Goal: Task Accomplishment & Management: Use online tool/utility

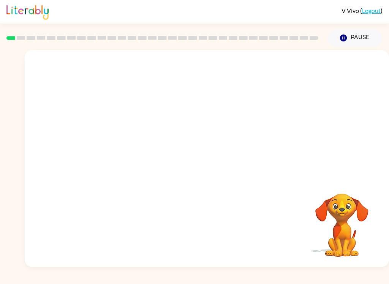
click at [344, 228] on video "Your browser must support playing .mp4 files to use Literably. Please try using…" at bounding box center [342, 220] width 76 height 76
click at [204, 181] on div at bounding box center [207, 158] width 364 height 217
click at [363, 220] on video "Your browser must support playing .mp4 files to use Literably. Please try using…" at bounding box center [342, 220] width 76 height 76
click at [363, 219] on video "Your browser must support playing .mp4 files to use Literably. Please try using…" at bounding box center [342, 220] width 76 height 76
click at [217, 166] on button "button" at bounding box center [207, 162] width 49 height 28
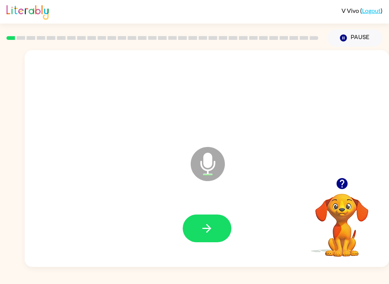
click at [221, 228] on button "button" at bounding box center [207, 228] width 49 height 28
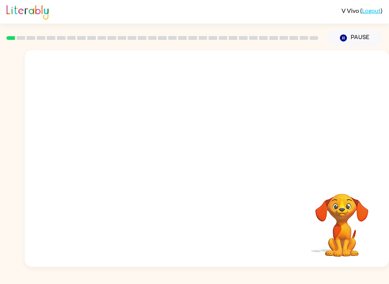
click at [344, 218] on video "Your browser must support playing .mp4 files to use Literably. Please try using…" at bounding box center [342, 220] width 76 height 76
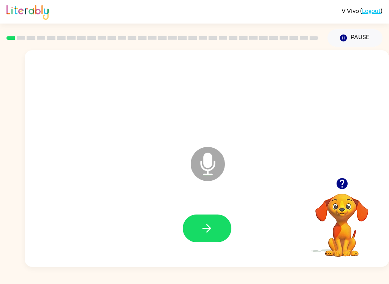
click at [211, 225] on icon "button" at bounding box center [206, 228] width 13 height 13
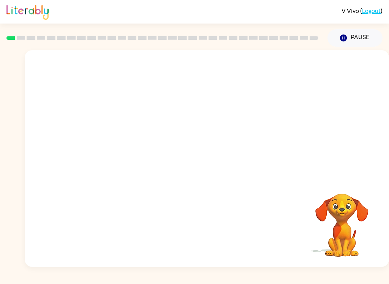
click at [386, 50] on div "Pause Pause" at bounding box center [355, 38] width 64 height 27
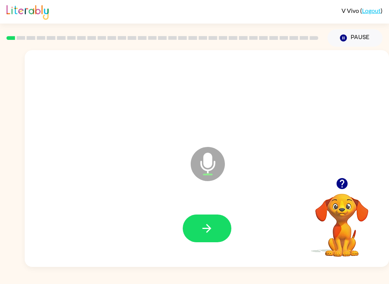
click at [350, 178] on div at bounding box center [342, 183] width 76 height 19
click at [353, 172] on div "Microphone The Microphone is here when it is your turn to talk" at bounding box center [207, 158] width 364 height 217
click at [343, 184] on icon "button" at bounding box center [341, 183] width 11 height 11
click at [352, 173] on div "Microphone The Microphone is here when it is your turn to talk" at bounding box center [207, 158] width 364 height 217
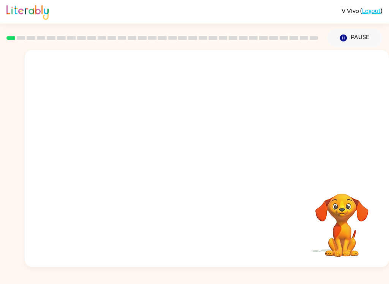
click at [364, 251] on video "Your browser must support playing .mp4 files to use Literably. Please try using…" at bounding box center [342, 220] width 76 height 76
click at [351, 222] on video "Your browser must support playing .mp4 files to use Literably. Please try using…" at bounding box center [342, 220] width 76 height 76
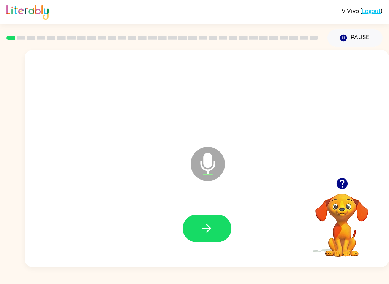
click at [219, 235] on button "button" at bounding box center [207, 228] width 49 height 28
click at [212, 232] on icon "button" at bounding box center [206, 228] width 13 height 13
click at [219, 230] on button "button" at bounding box center [207, 228] width 49 height 28
click at [225, 231] on button "button" at bounding box center [207, 228] width 49 height 28
click at [210, 233] on icon "button" at bounding box center [206, 228] width 13 height 13
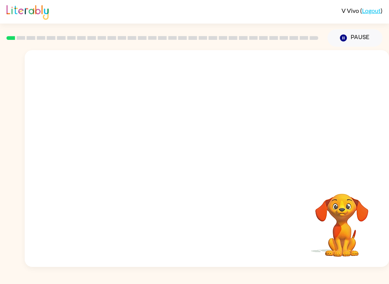
click at [340, 35] on icon "Pause" at bounding box center [343, 38] width 8 height 8
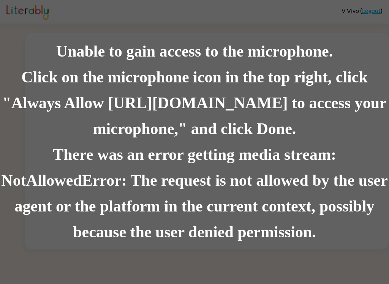
click at [101, 30] on div "Unable to gain access to the microphone. Click on the microphone icon in the to…" at bounding box center [194, 142] width 389 height 284
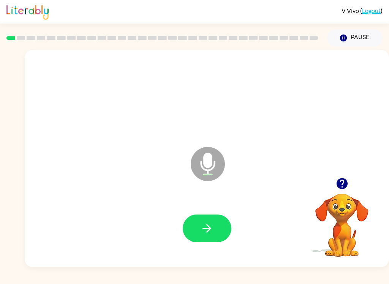
click at [219, 228] on button "button" at bounding box center [207, 228] width 49 height 28
click at [206, 225] on icon "button" at bounding box center [206, 228] width 13 height 13
click at [217, 224] on button "button" at bounding box center [207, 228] width 49 height 28
click at [206, 237] on button "button" at bounding box center [207, 228] width 49 height 28
click at [214, 239] on button "button" at bounding box center [207, 228] width 49 height 28
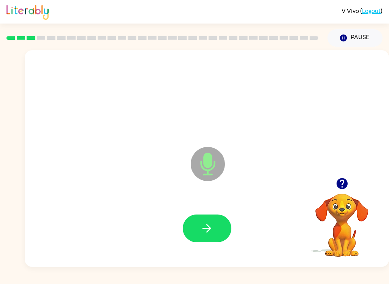
click at [208, 228] on icon "button" at bounding box center [206, 228] width 9 height 9
click at [221, 221] on button "button" at bounding box center [207, 228] width 49 height 28
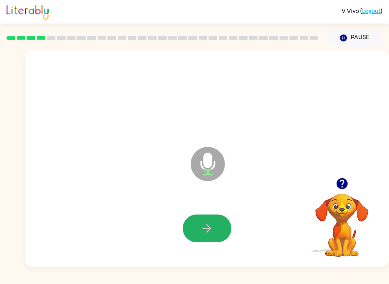
click at [216, 228] on button "button" at bounding box center [207, 228] width 49 height 28
click at [214, 222] on button "button" at bounding box center [207, 228] width 49 height 28
click at [217, 222] on button "button" at bounding box center [207, 228] width 49 height 28
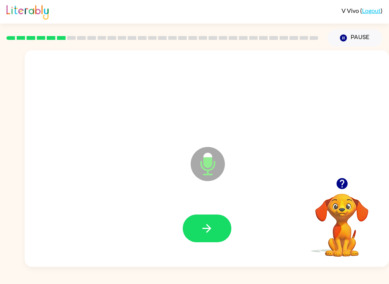
click at [210, 219] on button "button" at bounding box center [207, 228] width 49 height 28
click at [214, 227] on button "button" at bounding box center [207, 228] width 49 height 28
click at [211, 228] on icon "button" at bounding box center [206, 228] width 9 height 9
click at [212, 221] on button "button" at bounding box center [207, 228] width 49 height 28
click at [218, 225] on button "button" at bounding box center [207, 228] width 49 height 28
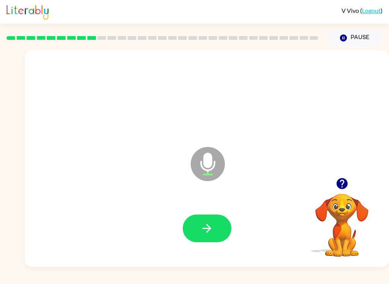
click at [215, 232] on button "button" at bounding box center [207, 228] width 49 height 28
click at [213, 221] on button "button" at bounding box center [207, 228] width 49 height 28
click at [217, 228] on button "button" at bounding box center [207, 228] width 49 height 28
click at [221, 227] on button "button" at bounding box center [207, 228] width 49 height 28
click at [215, 239] on button "button" at bounding box center [207, 228] width 49 height 28
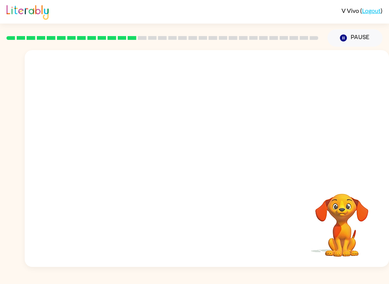
click at [337, 221] on video "Your browser must support playing .mp4 files to use Literably. Please try using…" at bounding box center [342, 220] width 76 height 76
click at [345, 216] on video "Your browser must support playing .mp4 files to use Literably. Please try using…" at bounding box center [342, 220] width 76 height 76
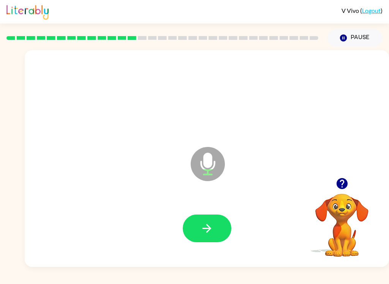
click at [349, 208] on video "Your browser must support playing .mp4 files to use Literably. Please try using…" at bounding box center [342, 220] width 76 height 76
click at [215, 227] on button "button" at bounding box center [207, 228] width 49 height 28
click at [216, 220] on button "button" at bounding box center [207, 228] width 49 height 28
click at [220, 209] on div at bounding box center [206, 228] width 349 height 62
click at [210, 232] on icon "button" at bounding box center [206, 228] width 13 height 13
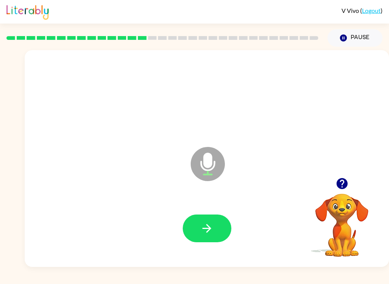
click at [215, 225] on button "button" at bounding box center [207, 228] width 49 height 28
click at [211, 231] on icon "button" at bounding box center [206, 228] width 13 height 13
click at [213, 227] on button "button" at bounding box center [207, 228] width 49 height 28
click at [207, 230] on icon "button" at bounding box center [206, 228] width 13 height 13
click at [213, 231] on icon "button" at bounding box center [206, 228] width 13 height 13
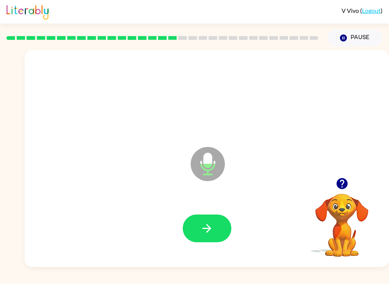
click at [208, 222] on icon "button" at bounding box center [206, 228] width 13 height 13
click at [215, 225] on button "button" at bounding box center [207, 228] width 49 height 28
click at [211, 228] on icon "button" at bounding box center [206, 228] width 13 height 13
click at [213, 228] on icon "button" at bounding box center [206, 228] width 13 height 13
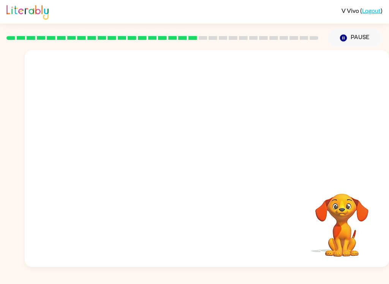
click at [349, 208] on video "Your browser must support playing .mp4 files to use Literably. Please try using…" at bounding box center [342, 220] width 76 height 76
click at [345, 206] on video "Your browser must support playing .mp4 files to use Literably. Please try using…" at bounding box center [342, 220] width 76 height 76
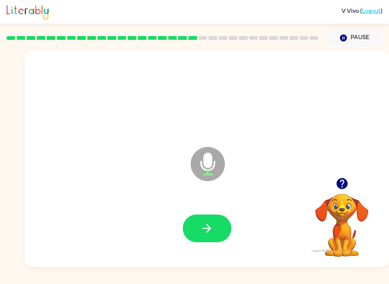
click at [206, 222] on icon "button" at bounding box center [206, 228] width 13 height 13
click at [202, 226] on icon "button" at bounding box center [206, 228] width 13 height 13
click at [200, 230] on icon "button" at bounding box center [206, 228] width 13 height 13
click at [200, 230] on button "button" at bounding box center [207, 228] width 49 height 28
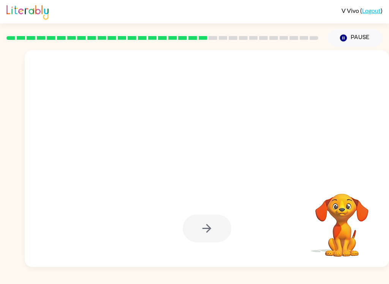
click at [362, 247] on video "Your browser must support playing .mp4 files to use Literably. Please try using…" at bounding box center [342, 220] width 76 height 76
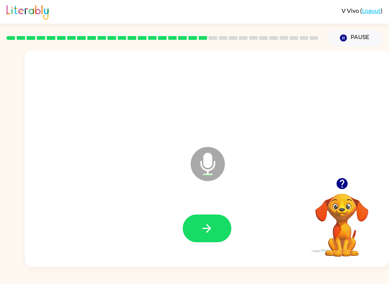
click at [197, 218] on button "button" at bounding box center [207, 228] width 49 height 28
click at [215, 221] on button "button" at bounding box center [207, 228] width 49 height 28
click at [217, 237] on button "button" at bounding box center [207, 228] width 49 height 28
click at [215, 225] on button "button" at bounding box center [207, 228] width 49 height 28
click at [209, 227] on icon "button" at bounding box center [206, 228] width 9 height 9
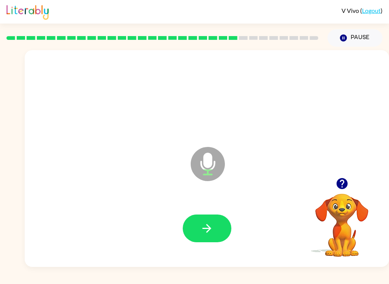
click at [209, 222] on icon "button" at bounding box center [206, 228] width 13 height 13
click at [210, 230] on icon "button" at bounding box center [206, 228] width 13 height 13
click at [210, 233] on icon "button" at bounding box center [206, 228] width 13 height 13
click at [215, 235] on button "button" at bounding box center [207, 228] width 49 height 28
click at [205, 231] on icon "button" at bounding box center [206, 228] width 13 height 13
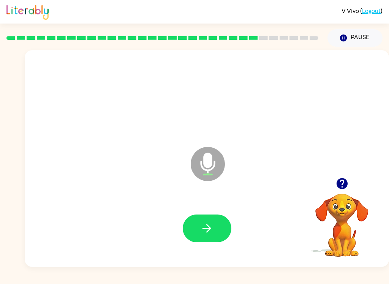
click at [214, 225] on button "button" at bounding box center [207, 228] width 49 height 28
click at [219, 229] on button "button" at bounding box center [207, 228] width 49 height 28
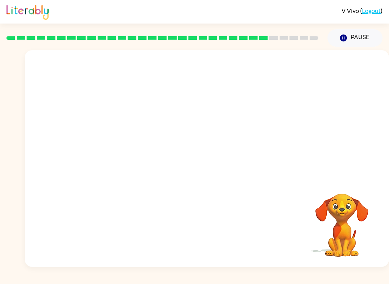
click at [206, 176] on div at bounding box center [207, 158] width 364 height 217
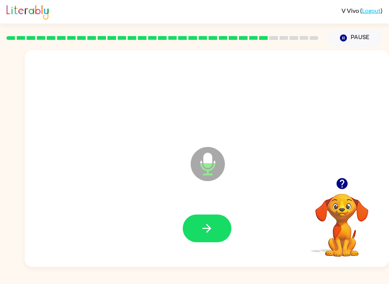
click at [205, 231] on icon "button" at bounding box center [206, 228] width 13 height 13
click at [208, 225] on icon "button" at bounding box center [206, 228] width 9 height 9
click at [211, 225] on icon "button" at bounding box center [206, 228] width 13 height 13
click at [213, 228] on icon "button" at bounding box center [206, 228] width 13 height 13
click at [211, 232] on icon "button" at bounding box center [206, 228] width 13 height 13
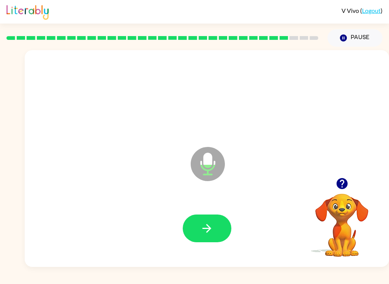
click at [211, 235] on button "button" at bounding box center [207, 228] width 49 height 28
click at [210, 228] on icon "button" at bounding box center [206, 228] width 9 height 9
click at [215, 232] on button "button" at bounding box center [207, 228] width 49 height 28
click at [219, 232] on button "button" at bounding box center [207, 228] width 49 height 28
click at [208, 231] on icon "button" at bounding box center [206, 228] width 9 height 9
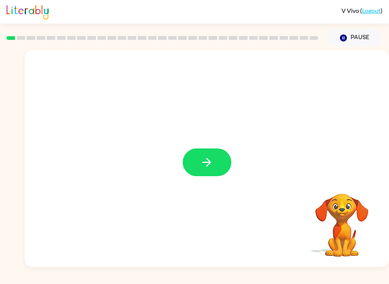
click at [214, 152] on button "button" at bounding box center [207, 162] width 49 height 28
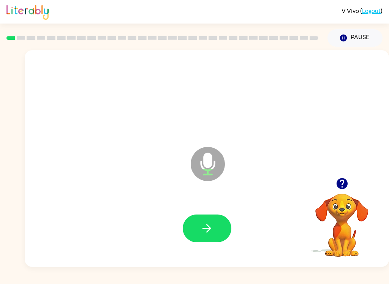
click at [289, 87] on div at bounding box center [206, 96] width 349 height 62
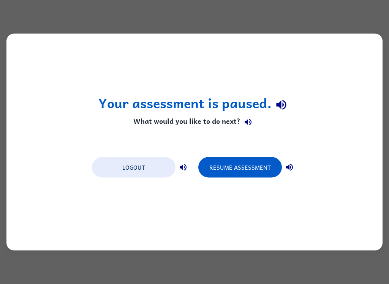
click at [255, 160] on button "Resume Assessment" at bounding box center [240, 167] width 84 height 20
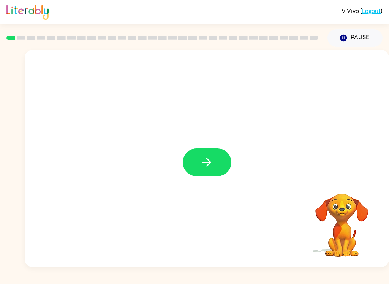
click at [210, 161] on icon "button" at bounding box center [206, 162] width 13 height 13
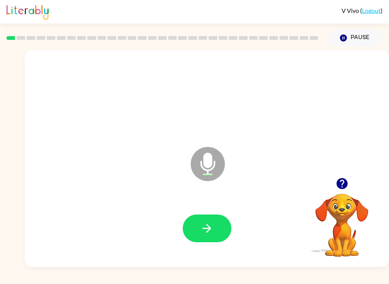
click at [221, 219] on button "button" at bounding box center [207, 228] width 49 height 28
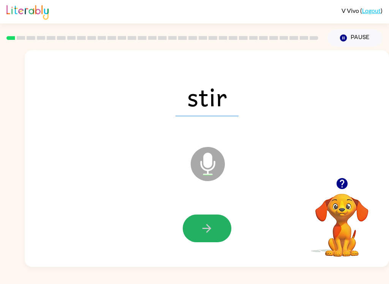
click at [214, 238] on button "button" at bounding box center [207, 228] width 49 height 28
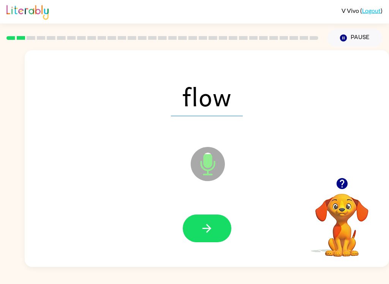
click at [212, 226] on icon "button" at bounding box center [206, 228] width 13 height 13
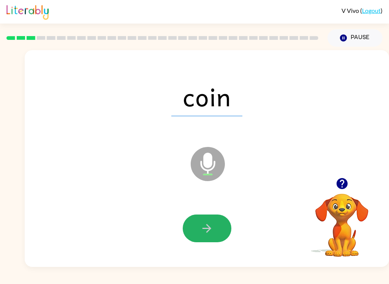
click at [201, 230] on icon "button" at bounding box center [206, 228] width 13 height 13
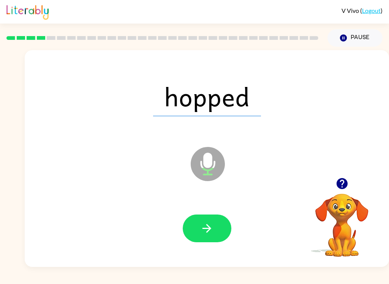
click at [215, 227] on button "button" at bounding box center [207, 228] width 49 height 28
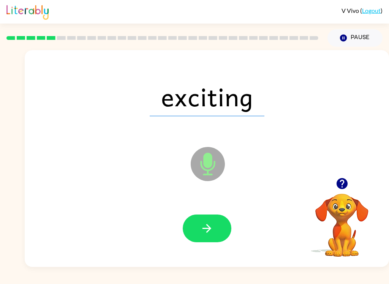
click at [212, 226] on icon "button" at bounding box center [206, 228] width 13 height 13
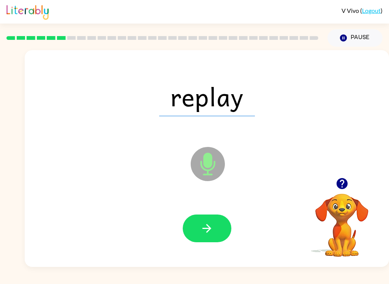
click at [216, 227] on button "button" at bounding box center [207, 228] width 49 height 28
click at [219, 226] on button "button" at bounding box center [207, 228] width 49 height 28
click at [214, 221] on button "button" at bounding box center [207, 228] width 49 height 28
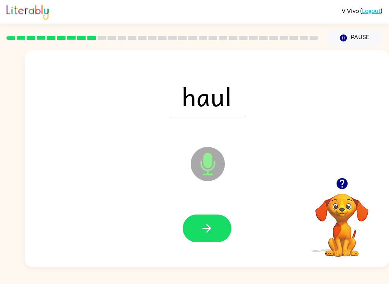
click at [217, 229] on button "button" at bounding box center [207, 228] width 49 height 28
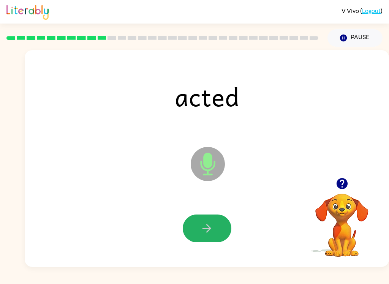
click at [219, 225] on button "button" at bounding box center [207, 228] width 49 height 28
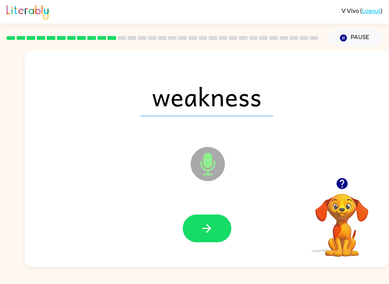
click at [210, 229] on icon "button" at bounding box center [206, 228] width 9 height 9
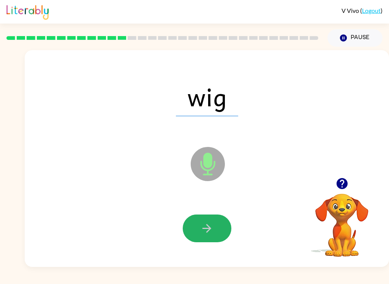
click at [221, 229] on button "button" at bounding box center [207, 228] width 49 height 28
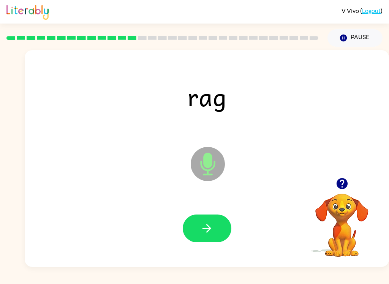
click at [206, 234] on icon "button" at bounding box center [206, 228] width 13 height 13
click at [214, 224] on button "button" at bounding box center [207, 228] width 49 height 28
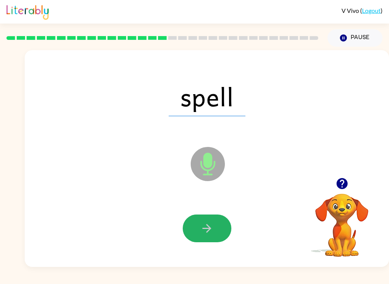
click at [212, 241] on button "button" at bounding box center [207, 228] width 49 height 28
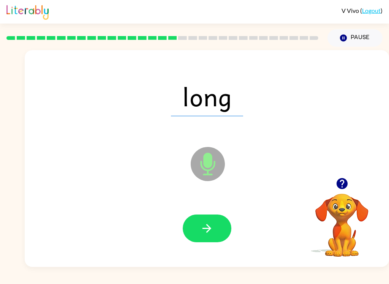
click at [218, 228] on button "button" at bounding box center [207, 228] width 49 height 28
click at [211, 228] on icon "button" at bounding box center [206, 228] width 13 height 13
click at [214, 227] on button "button" at bounding box center [207, 228] width 49 height 28
click at [223, 227] on button "button" at bounding box center [207, 228] width 49 height 28
click at [218, 227] on button "button" at bounding box center [207, 228] width 49 height 28
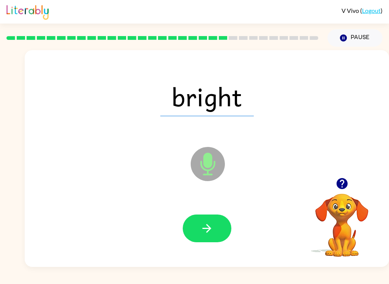
click at [213, 226] on icon "button" at bounding box center [206, 228] width 13 height 13
click at [216, 235] on button "button" at bounding box center [207, 228] width 49 height 28
click at [218, 236] on button "button" at bounding box center [207, 228] width 49 height 28
click at [214, 229] on button "button" at bounding box center [207, 228] width 49 height 28
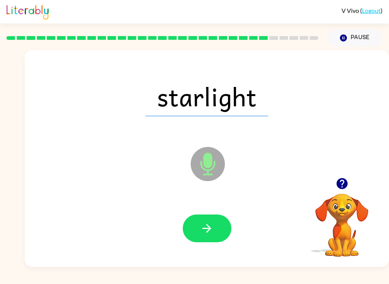
click at [225, 223] on button "button" at bounding box center [207, 228] width 49 height 28
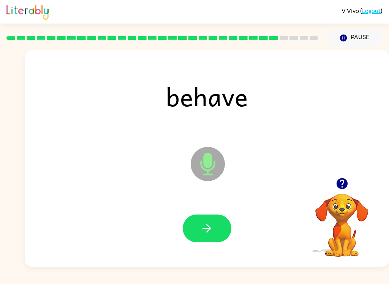
click at [211, 229] on icon "button" at bounding box center [206, 228] width 13 height 13
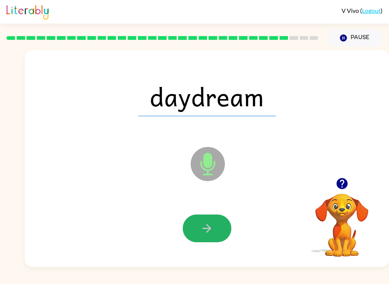
click at [223, 229] on button "button" at bounding box center [207, 228] width 49 height 28
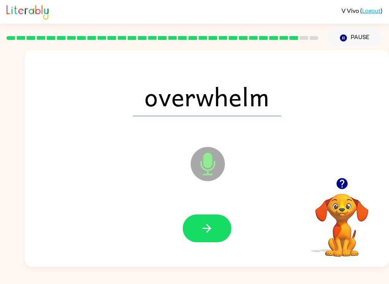
click at [215, 232] on button "button" at bounding box center [207, 228] width 49 height 28
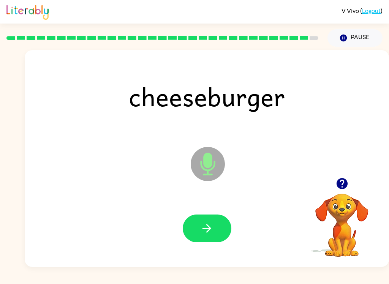
click at [218, 229] on button "button" at bounding box center [207, 228] width 49 height 28
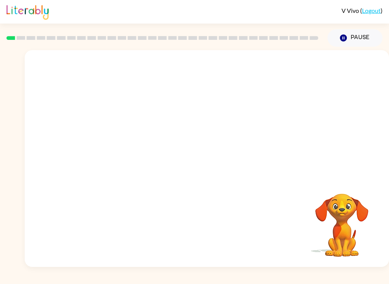
click at [172, 124] on video "Your browser must support playing .mp4 files to use Literably. Please try using…" at bounding box center [207, 114] width 364 height 128
click at [180, 142] on video "Your browser must support playing .mp4 files to use Literably. Please try using…" at bounding box center [207, 114] width 364 height 128
click at [206, 144] on div at bounding box center [207, 158] width 364 height 217
click at [201, 163] on icon "button" at bounding box center [206, 162] width 13 height 13
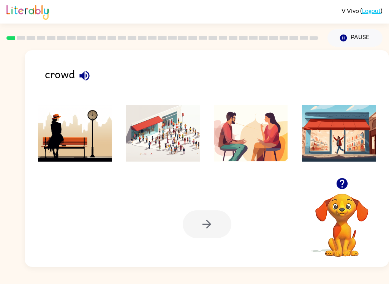
click at [173, 129] on img at bounding box center [163, 133] width 74 height 57
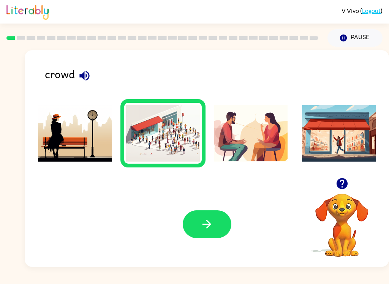
click at [248, 140] on img at bounding box center [251, 133] width 74 height 57
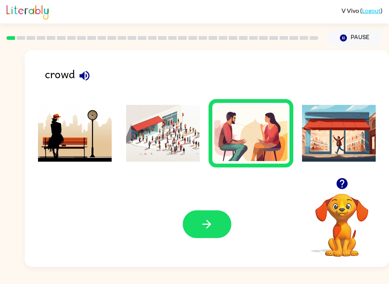
click at [341, 132] on img at bounding box center [339, 133] width 74 height 57
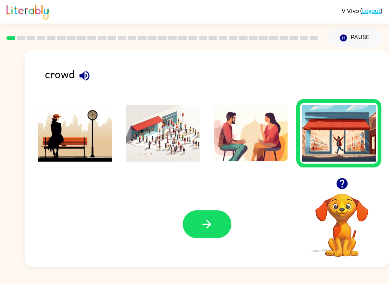
click at [58, 148] on img at bounding box center [75, 133] width 74 height 57
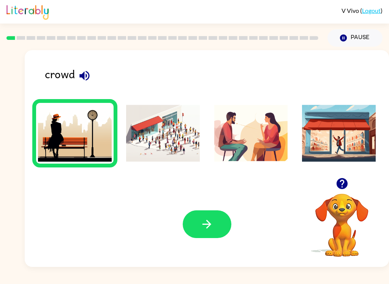
click at [145, 139] on img at bounding box center [163, 133] width 74 height 57
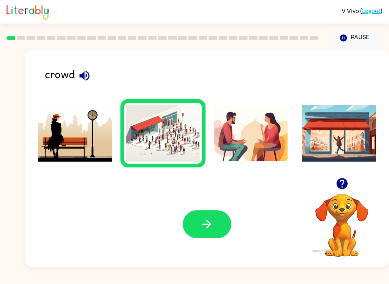
click at [202, 228] on icon "button" at bounding box center [206, 223] width 13 height 13
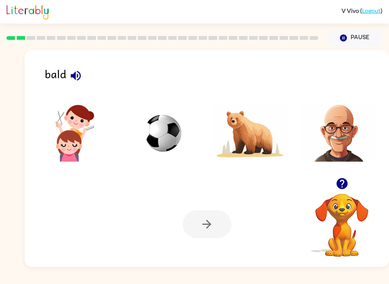
click at [339, 136] on img at bounding box center [339, 133] width 74 height 57
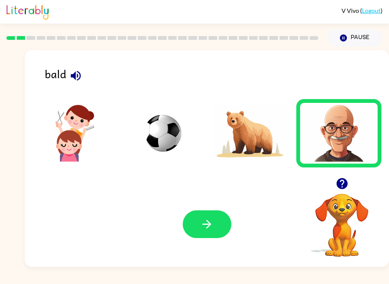
click at [202, 253] on div "Your browser must support playing .mp4 files to use Literably. Please try using…" at bounding box center [207, 223] width 364 height 85
click at [217, 217] on button "button" at bounding box center [207, 224] width 49 height 28
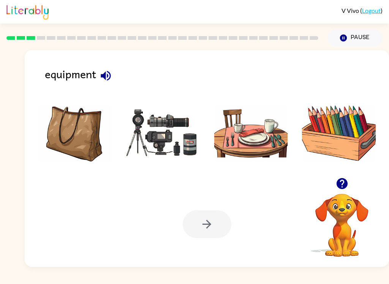
click at [343, 147] on img at bounding box center [339, 133] width 74 height 57
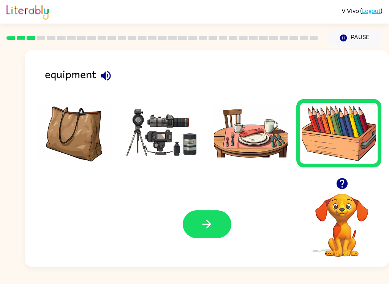
click at [263, 140] on img at bounding box center [251, 133] width 74 height 57
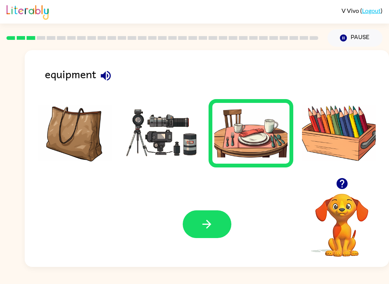
click at [157, 134] on img at bounding box center [163, 133] width 74 height 57
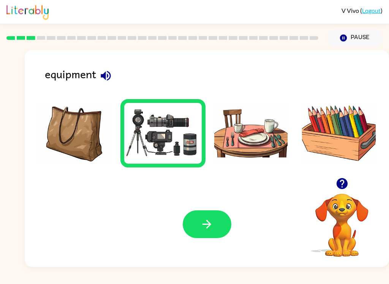
click at [60, 146] on img at bounding box center [75, 133] width 74 height 57
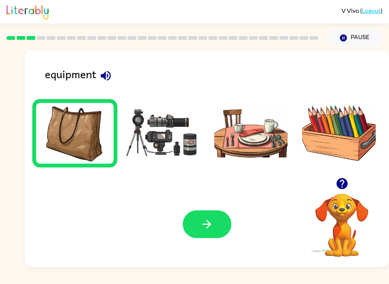
click at [175, 153] on img at bounding box center [163, 133] width 74 height 57
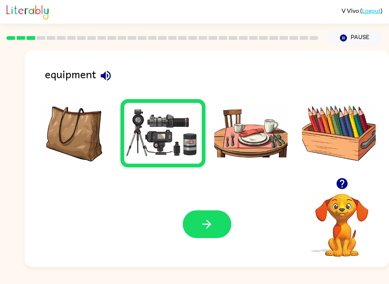
click at [216, 222] on button "button" at bounding box center [207, 224] width 49 height 28
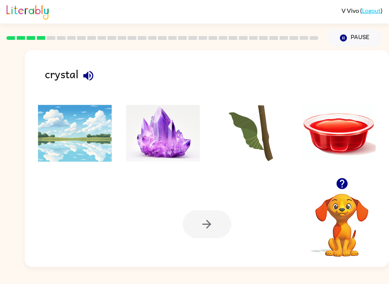
click at [165, 156] on img at bounding box center [163, 133] width 74 height 57
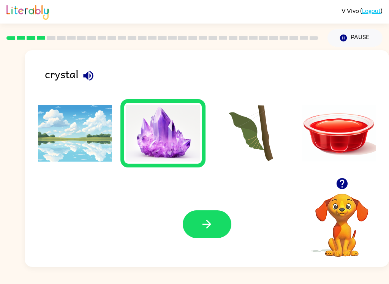
click at [196, 227] on button "button" at bounding box center [207, 224] width 49 height 28
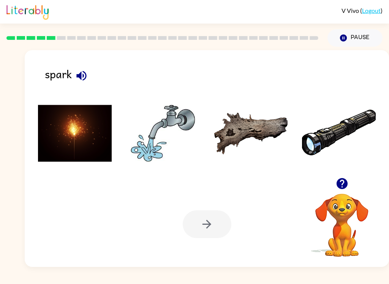
click at [77, 134] on img at bounding box center [75, 133] width 74 height 57
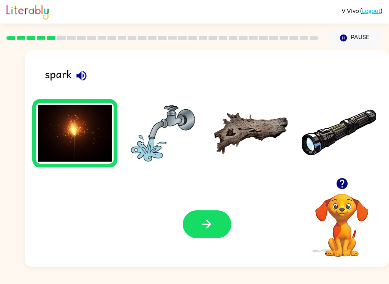
click at [194, 237] on button "button" at bounding box center [207, 224] width 49 height 28
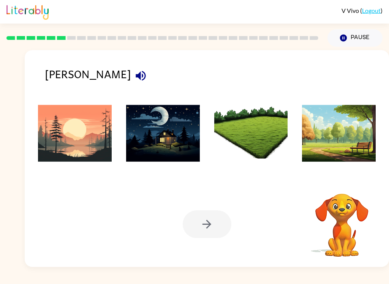
click at [61, 134] on img at bounding box center [75, 133] width 74 height 57
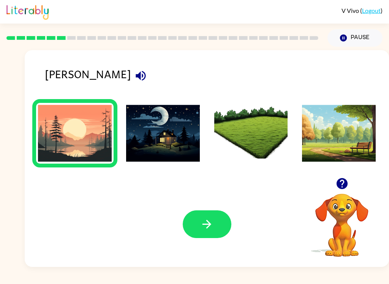
click at [211, 218] on icon "button" at bounding box center [206, 223] width 13 height 13
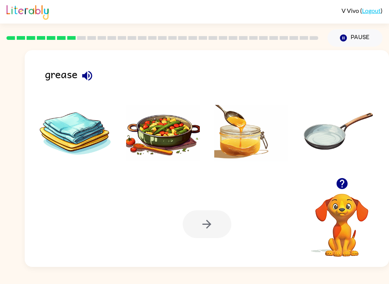
click at [89, 70] on icon "button" at bounding box center [86, 75] width 13 height 13
click at [254, 138] on img at bounding box center [251, 133] width 74 height 57
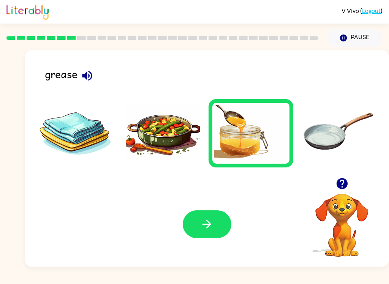
click at [211, 222] on icon "button" at bounding box center [206, 223] width 13 height 13
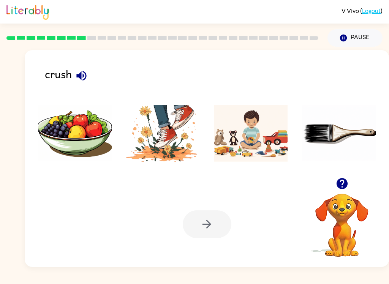
click at [173, 139] on img at bounding box center [163, 133] width 74 height 57
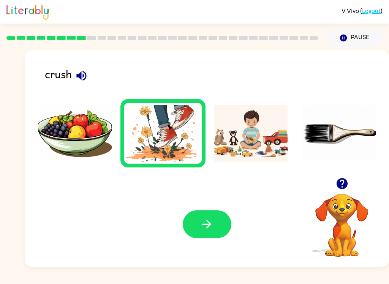
click at [207, 228] on icon "button" at bounding box center [206, 224] width 9 height 9
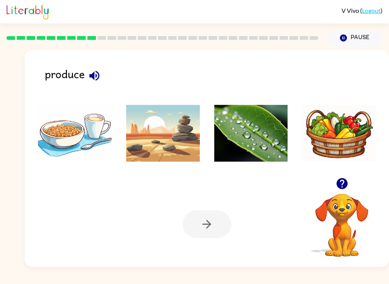
click at [69, 145] on img at bounding box center [75, 133] width 74 height 57
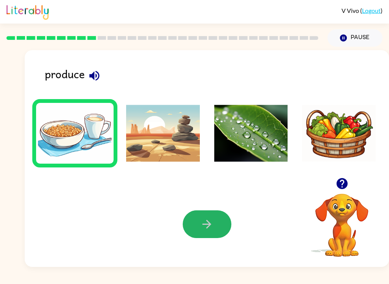
click at [216, 223] on button "button" at bounding box center [207, 224] width 49 height 28
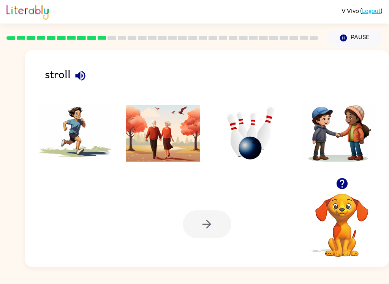
click at [263, 143] on img at bounding box center [251, 133] width 74 height 57
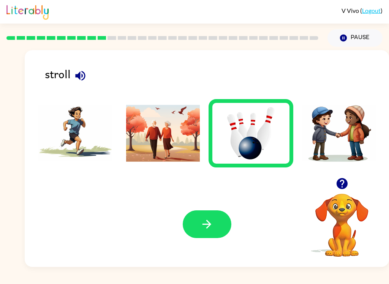
click at [213, 224] on icon "button" at bounding box center [206, 223] width 13 height 13
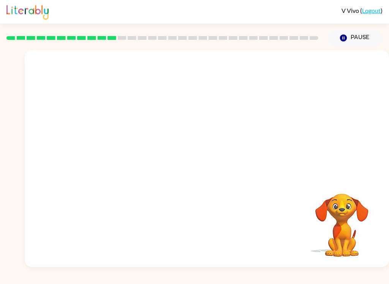
click at [116, 137] on video "Your browser must support playing .mp4 files to use Literably. Please try using…" at bounding box center [207, 114] width 364 height 128
click at [119, 150] on video "Your browser must support playing .mp4 files to use Literably. Please try using…" at bounding box center [207, 114] width 364 height 128
click at [121, 140] on video "Your browser must support playing .mp4 files to use Literably. Please try using…" at bounding box center [207, 114] width 364 height 128
click at [219, 164] on button "button" at bounding box center [207, 162] width 49 height 28
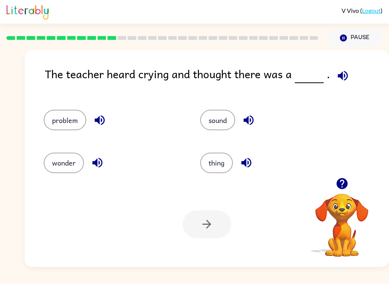
click at [55, 121] on button "problem" at bounding box center [65, 120] width 43 height 20
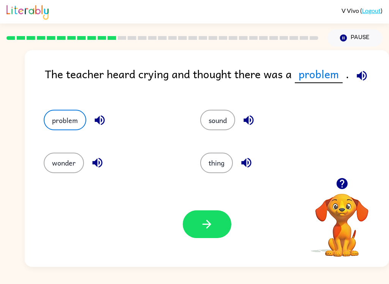
click at [95, 120] on icon "button" at bounding box center [100, 120] width 10 height 10
click at [98, 172] on button "button" at bounding box center [97, 162] width 19 height 19
click at [89, 161] on button "button" at bounding box center [97, 162] width 19 height 19
click at [110, 156] on div "wonder" at bounding box center [113, 163] width 139 height 20
click at [94, 159] on icon "button" at bounding box center [97, 162] width 13 height 13
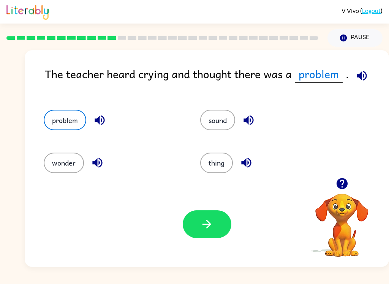
click at [246, 160] on icon "button" at bounding box center [246, 163] width 10 height 10
click at [251, 115] on icon "button" at bounding box center [248, 119] width 13 height 13
click at [71, 117] on button "problem" at bounding box center [65, 120] width 43 height 20
click at [204, 220] on icon "button" at bounding box center [206, 223] width 13 height 13
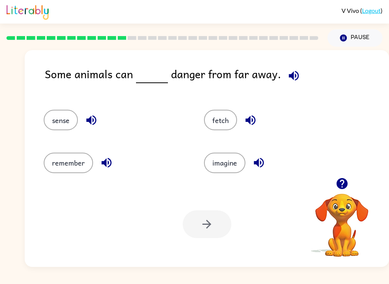
click at [72, 112] on button "sense" at bounding box center [61, 120] width 34 height 20
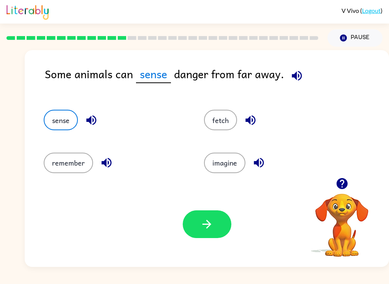
click at [200, 219] on icon "button" at bounding box center [206, 223] width 13 height 13
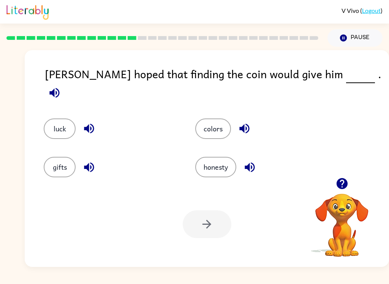
click at [63, 124] on button "luck" at bounding box center [60, 128] width 32 height 20
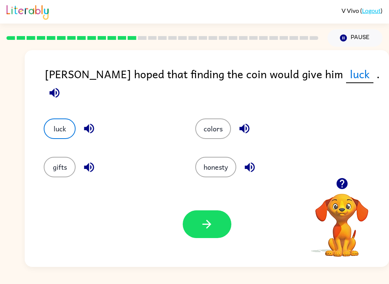
click at [216, 229] on button "button" at bounding box center [207, 224] width 49 height 28
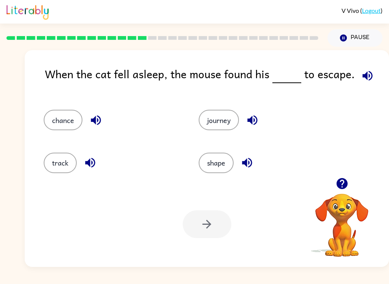
click at [61, 158] on button "track" at bounding box center [60, 163] width 33 height 20
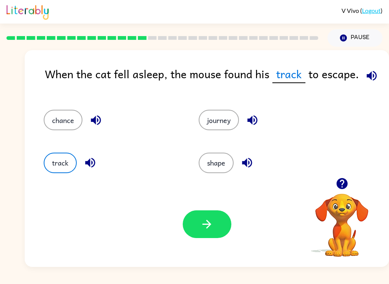
click at [203, 217] on button "button" at bounding box center [207, 224] width 49 height 28
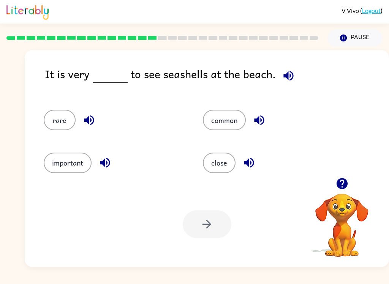
click at [60, 118] on button "rare" at bounding box center [60, 120] width 32 height 20
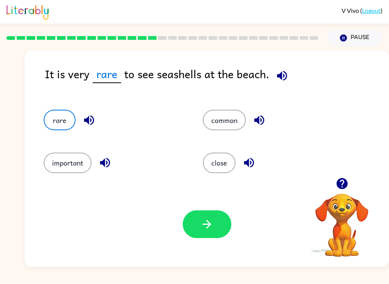
click at [87, 118] on icon "button" at bounding box center [88, 119] width 13 height 13
click at [216, 222] on button "button" at bounding box center [207, 224] width 49 height 28
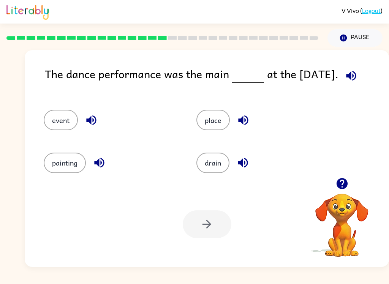
click at [57, 117] on button "event" at bounding box center [61, 120] width 34 height 20
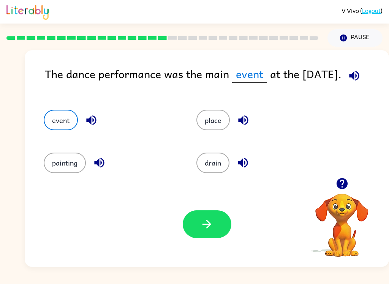
click at [213, 226] on button "button" at bounding box center [207, 224] width 49 height 28
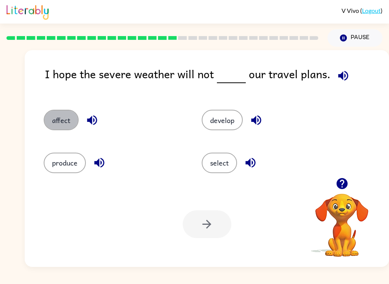
click at [63, 114] on button "affect" at bounding box center [61, 120] width 35 height 20
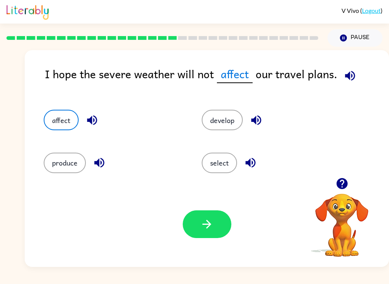
click at [207, 221] on icon "button" at bounding box center [206, 224] width 9 height 9
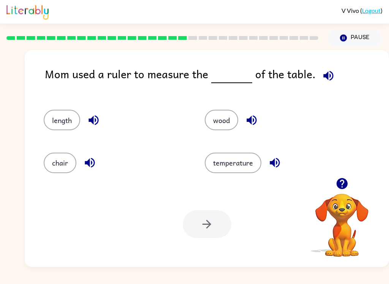
click at [62, 114] on button "length" at bounding box center [62, 120] width 36 height 20
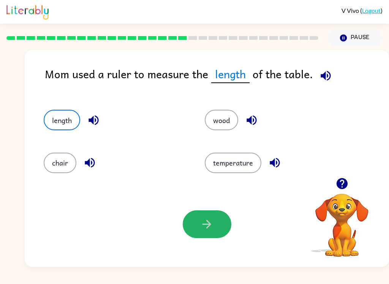
click at [204, 225] on icon "button" at bounding box center [206, 223] width 13 height 13
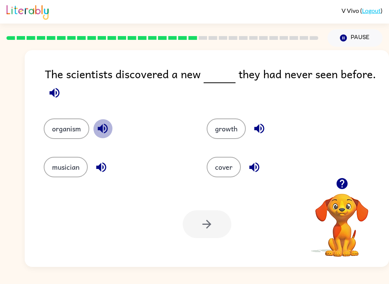
click at [97, 128] on icon "button" at bounding box center [102, 128] width 13 height 13
click at [100, 167] on icon "button" at bounding box center [101, 167] width 10 height 10
click at [254, 128] on icon "button" at bounding box center [258, 128] width 13 height 13
click at [258, 168] on icon "button" at bounding box center [254, 167] width 10 height 10
click at [228, 121] on button "growth" at bounding box center [225, 128] width 39 height 20
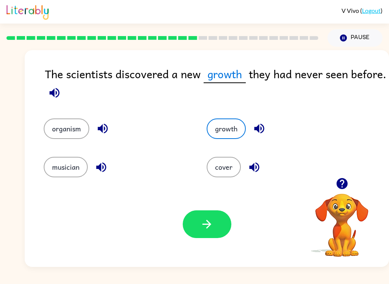
click at [63, 129] on button "organism" at bounding box center [67, 128] width 46 height 20
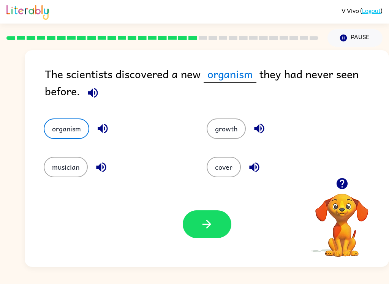
click at [203, 217] on button "button" at bounding box center [207, 224] width 49 height 28
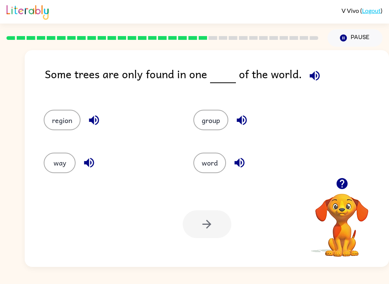
click at [212, 166] on button "word" at bounding box center [209, 163] width 33 height 20
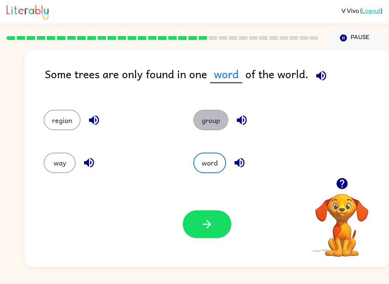
click at [217, 123] on button "group" at bounding box center [210, 120] width 35 height 20
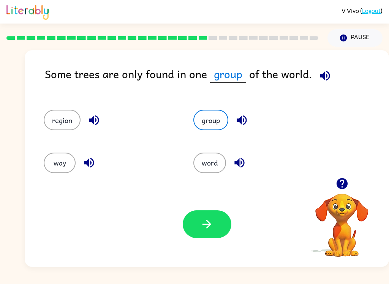
click at [52, 115] on button "region" at bounding box center [62, 120] width 37 height 20
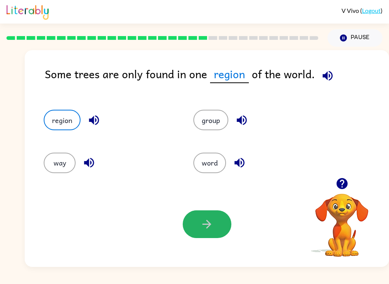
click at [213, 227] on icon "button" at bounding box center [206, 223] width 13 height 13
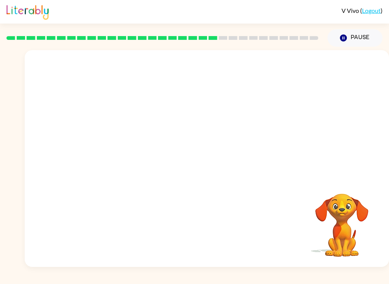
click at [145, 148] on video "Your browser must support playing .mp4 files to use Literably. Please try using…" at bounding box center [207, 114] width 364 height 128
click at [147, 57] on video "Your browser must support playing .mp4 files to use Literably. Please try using…" at bounding box center [207, 114] width 364 height 128
click at [216, 153] on button "button" at bounding box center [207, 162] width 49 height 28
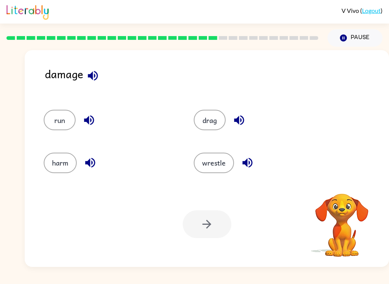
click at [64, 157] on button "harm" at bounding box center [60, 163] width 33 height 20
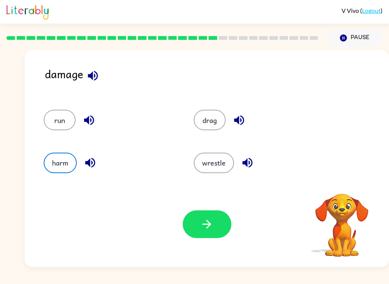
click at [224, 225] on button "button" at bounding box center [207, 224] width 49 height 28
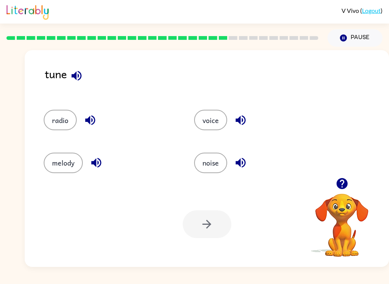
click at [323, 281] on div "V Vivo ( Logout ) Pause Pause tune radio voice melody noise Your browser must s…" at bounding box center [194, 142] width 389 height 284
click at [76, 71] on icon "button" at bounding box center [76, 75] width 13 height 13
click at [62, 163] on button "melody" at bounding box center [63, 163] width 39 height 20
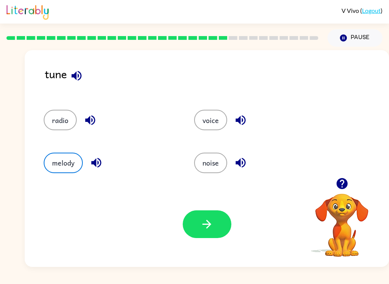
click at [215, 222] on button "button" at bounding box center [207, 224] width 49 height 28
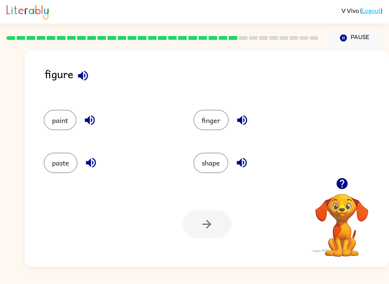
click at [84, 75] on icon "button" at bounding box center [82, 75] width 13 height 13
click at [244, 119] on icon "button" at bounding box center [241, 119] width 13 height 13
click at [87, 74] on icon "button" at bounding box center [83, 76] width 10 height 10
click at [92, 164] on icon "button" at bounding box center [90, 162] width 13 height 13
click at [90, 114] on icon "button" at bounding box center [89, 119] width 13 height 13
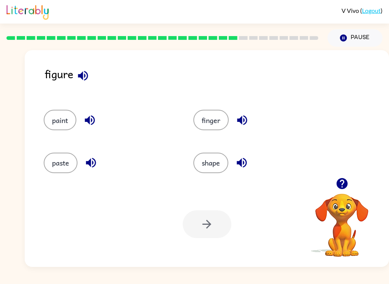
click at [247, 117] on icon "button" at bounding box center [241, 119] width 13 height 13
click at [242, 164] on icon "button" at bounding box center [241, 163] width 10 height 10
click at [220, 162] on button "shape" at bounding box center [210, 163] width 35 height 20
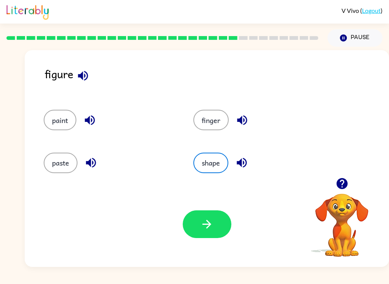
click at [225, 221] on button "button" at bounding box center [207, 224] width 49 height 28
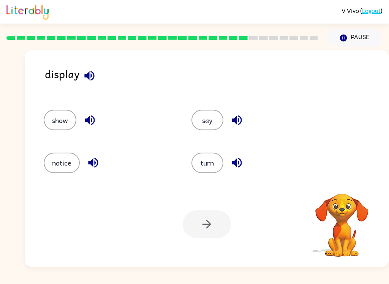
click at [92, 70] on icon "button" at bounding box center [89, 75] width 13 height 13
click at [90, 120] on icon "button" at bounding box center [89, 119] width 13 height 13
click at [238, 161] on icon "button" at bounding box center [237, 163] width 10 height 10
click at [95, 167] on icon "button" at bounding box center [93, 163] width 10 height 10
click at [238, 120] on icon "button" at bounding box center [237, 120] width 10 height 10
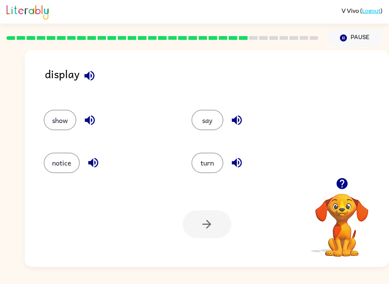
click at [72, 72] on div "display" at bounding box center [217, 79] width 344 height 29
click at [70, 116] on button "show" at bounding box center [60, 120] width 33 height 20
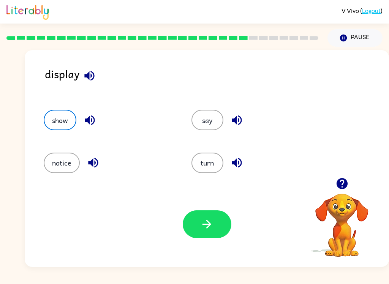
click at [221, 231] on button "button" at bounding box center [207, 224] width 49 height 28
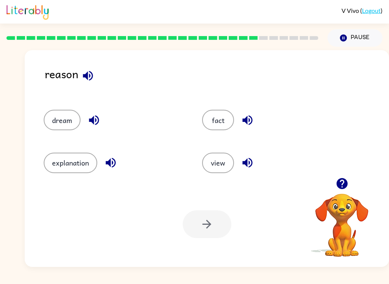
click at [94, 72] on icon "button" at bounding box center [87, 75] width 13 height 13
click at [115, 164] on icon "button" at bounding box center [111, 163] width 10 height 10
click at [58, 161] on button "explanation" at bounding box center [71, 163] width 54 height 20
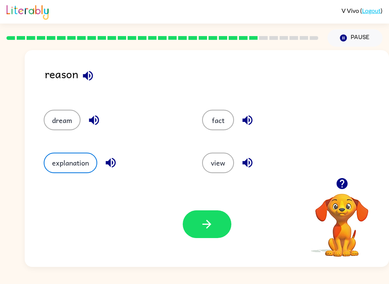
click at [226, 226] on button "button" at bounding box center [207, 224] width 49 height 28
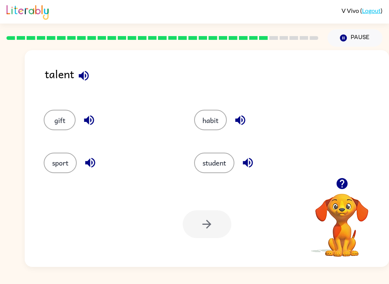
click at [88, 71] on icon "button" at bounding box center [83, 75] width 13 height 13
click at [242, 113] on button "button" at bounding box center [239, 119] width 19 height 19
click at [257, 167] on button "button" at bounding box center [247, 162] width 19 height 19
click at [88, 118] on icon "button" at bounding box center [89, 120] width 10 height 10
click at [93, 166] on icon "button" at bounding box center [90, 163] width 10 height 10
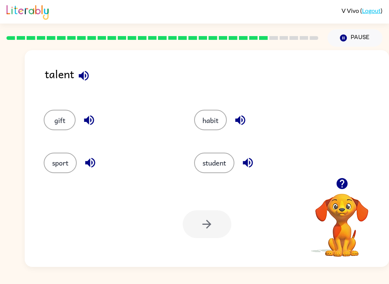
click at [49, 162] on button "sport" at bounding box center [60, 163] width 33 height 20
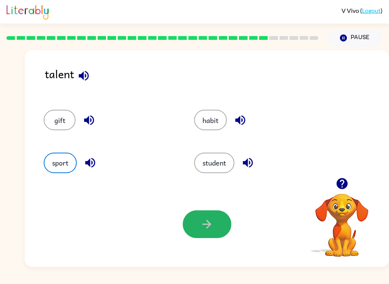
click at [221, 225] on button "button" at bounding box center [207, 224] width 49 height 28
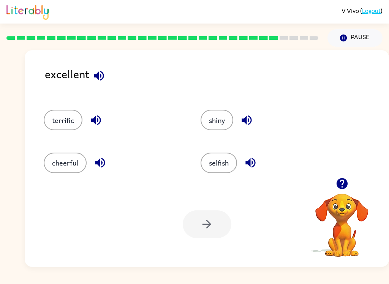
click at [107, 76] on button "button" at bounding box center [98, 75] width 19 height 19
click at [95, 121] on icon "button" at bounding box center [96, 120] width 10 height 10
click at [209, 221] on div at bounding box center [207, 224] width 49 height 28
click at [53, 118] on button "terrific" at bounding box center [63, 120] width 39 height 20
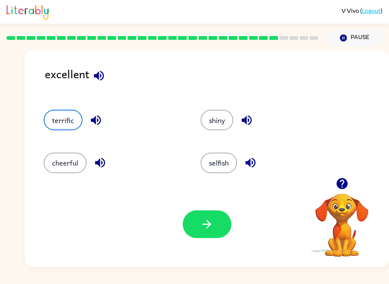
click at [222, 220] on button "button" at bounding box center [207, 224] width 49 height 28
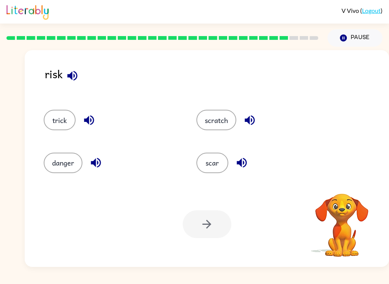
click at [69, 74] on icon "button" at bounding box center [72, 75] width 13 height 13
click at [94, 128] on button "button" at bounding box center [88, 119] width 19 height 19
click at [91, 170] on button "button" at bounding box center [95, 162] width 19 height 19
click at [47, 156] on button "danger" at bounding box center [63, 163] width 39 height 20
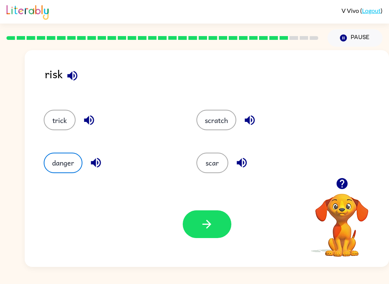
click at [248, 116] on icon "button" at bounding box center [249, 119] width 13 height 13
click at [243, 162] on icon "button" at bounding box center [241, 162] width 13 height 13
click at [80, 73] on button "button" at bounding box center [72, 75] width 19 height 19
click at [88, 126] on icon "button" at bounding box center [88, 119] width 13 height 13
click at [93, 164] on icon "button" at bounding box center [96, 163] width 10 height 10
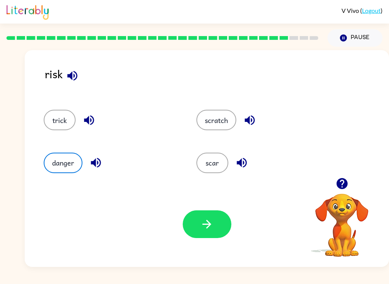
click at [219, 224] on button "button" at bounding box center [207, 224] width 49 height 28
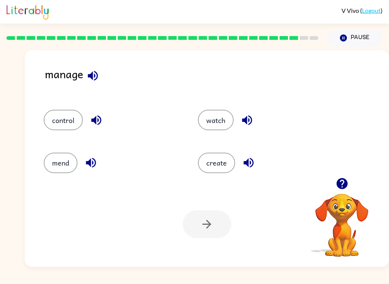
click at [68, 117] on button "control" at bounding box center [63, 120] width 39 height 20
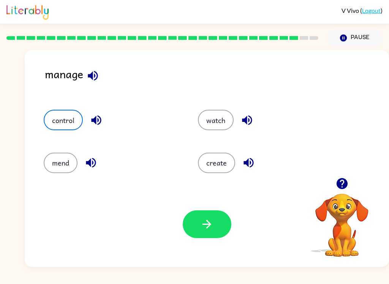
click at [216, 227] on button "button" at bounding box center [207, 224] width 49 height 28
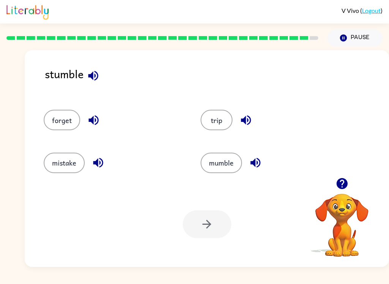
click at [91, 71] on icon "button" at bounding box center [93, 75] width 13 height 13
click at [79, 123] on button "forget" at bounding box center [62, 120] width 36 height 20
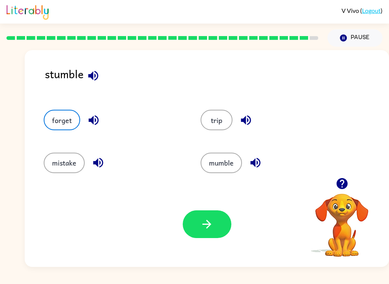
click at [101, 115] on button "button" at bounding box center [93, 119] width 19 height 19
click at [239, 122] on icon "button" at bounding box center [245, 119] width 13 height 13
click at [102, 161] on icon "button" at bounding box center [98, 163] width 10 height 10
click at [261, 159] on icon "button" at bounding box center [255, 162] width 13 height 13
click at [99, 74] on icon "button" at bounding box center [93, 75] width 13 height 13
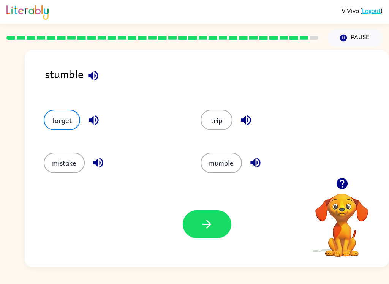
click at [218, 162] on button "mumble" at bounding box center [220, 163] width 41 height 20
click at [221, 221] on button "button" at bounding box center [207, 224] width 49 height 28
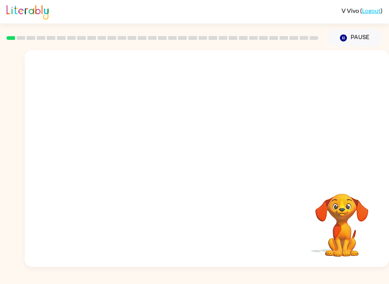
click at [186, 117] on video "Your browser must support playing .mp4 files to use Literably. Please try using…" at bounding box center [207, 114] width 364 height 128
click at [187, 114] on video "Your browser must support playing .mp4 files to use Literably. Please try using…" at bounding box center [207, 114] width 364 height 128
click at [188, 118] on video "Your browser must support playing .mp4 files to use Literably. Please try using…" at bounding box center [207, 114] width 364 height 128
click at [197, 159] on div at bounding box center [207, 162] width 49 height 28
click at [215, 140] on div at bounding box center [207, 158] width 364 height 217
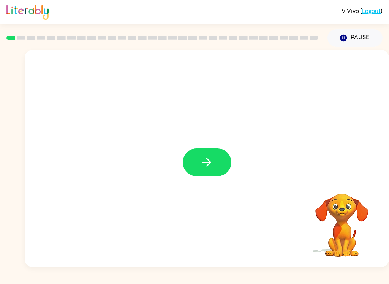
click at [192, 156] on button "button" at bounding box center [207, 162] width 49 height 28
click at [184, 173] on div at bounding box center [207, 114] width 364 height 128
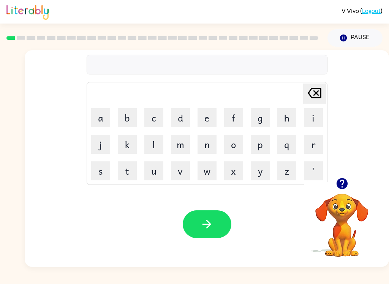
click at [348, 204] on video "Your browser must support playing .mp4 files to use Literably. Please try using…" at bounding box center [342, 220] width 76 height 76
click at [349, 210] on video "Your browser must support playing .mp4 files to use Literably. Please try using…" at bounding box center [342, 220] width 76 height 76
click at [345, 189] on icon "button" at bounding box center [341, 183] width 13 height 13
click at [343, 208] on video "Your browser must support playing .mp4 files to use Literably. Please try using…" at bounding box center [342, 220] width 76 height 76
click at [353, 204] on video "Your browser must support playing .mp4 files to use Literably. Please try using…" at bounding box center [342, 220] width 76 height 76
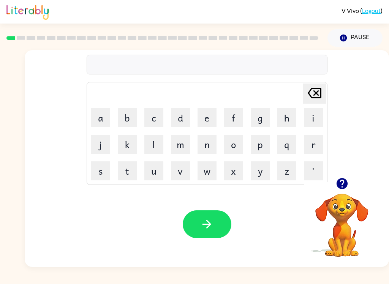
click at [257, 145] on button "p" at bounding box center [260, 144] width 19 height 19
click at [96, 103] on td "[PERSON_NAME] last character input" at bounding box center [207, 93] width 238 height 21
click at [100, 113] on button "a" at bounding box center [100, 117] width 19 height 19
click at [185, 112] on button "d" at bounding box center [180, 117] width 19 height 19
click at [214, 230] on button "button" at bounding box center [207, 224] width 49 height 28
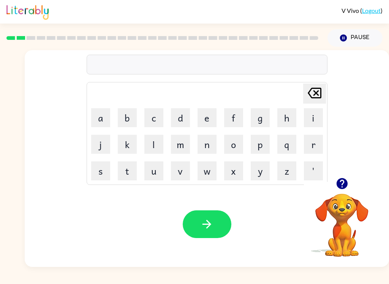
click at [263, 147] on button "p" at bounding box center [260, 144] width 19 height 19
click at [233, 141] on button "o" at bounding box center [233, 144] width 19 height 19
click at [207, 169] on button "w" at bounding box center [206, 170] width 19 height 19
click at [205, 226] on icon "button" at bounding box center [206, 223] width 13 height 13
click at [208, 143] on button "n" at bounding box center [206, 144] width 19 height 19
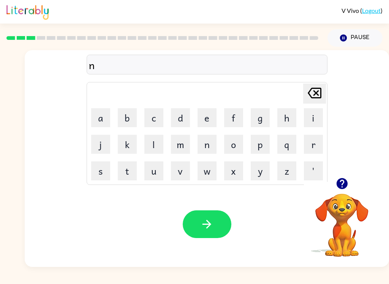
click at [348, 186] on button "button" at bounding box center [341, 183] width 19 height 19
click at [340, 219] on video "Your browser must support playing .mp4 files to use Literably. Please try using…" at bounding box center [342, 220] width 76 height 76
click at [210, 147] on button "n" at bounding box center [206, 144] width 19 height 19
click at [313, 89] on icon "[PERSON_NAME] last character input" at bounding box center [314, 93] width 18 height 18
click at [239, 143] on button "o" at bounding box center [233, 144] width 19 height 19
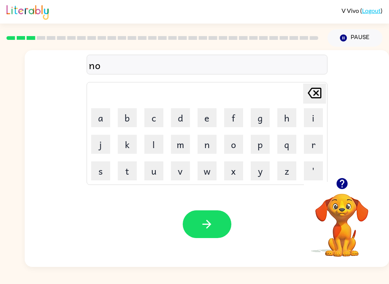
click at [311, 143] on button "r" at bounding box center [313, 144] width 19 height 19
click at [124, 173] on button "t" at bounding box center [127, 170] width 19 height 19
click at [281, 112] on button "h" at bounding box center [286, 117] width 19 height 19
click at [217, 220] on button "button" at bounding box center [207, 224] width 49 height 28
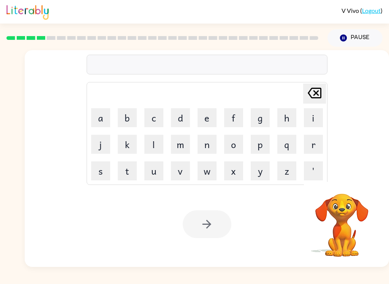
click at [64, 235] on div "Your browser must support playing .mp4 files to use Literably. Please try using…" at bounding box center [207, 223] width 364 height 85
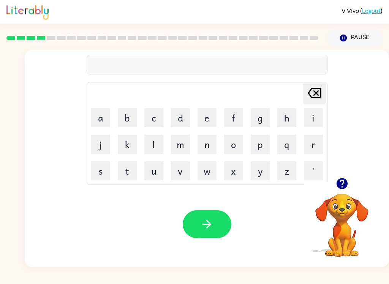
click at [97, 172] on button "s" at bounding box center [100, 170] width 19 height 19
click at [208, 172] on button "w" at bounding box center [206, 170] width 19 height 19
click at [314, 119] on button "i" at bounding box center [313, 117] width 19 height 19
click at [176, 153] on button "m" at bounding box center [180, 144] width 19 height 19
click at [214, 219] on button "button" at bounding box center [207, 224] width 49 height 28
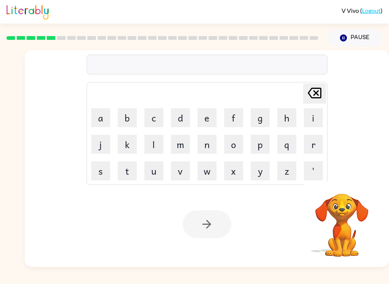
click at [345, 39] on icon "button" at bounding box center [343, 38] width 7 height 7
